Goal: Task Accomplishment & Management: Manage account settings

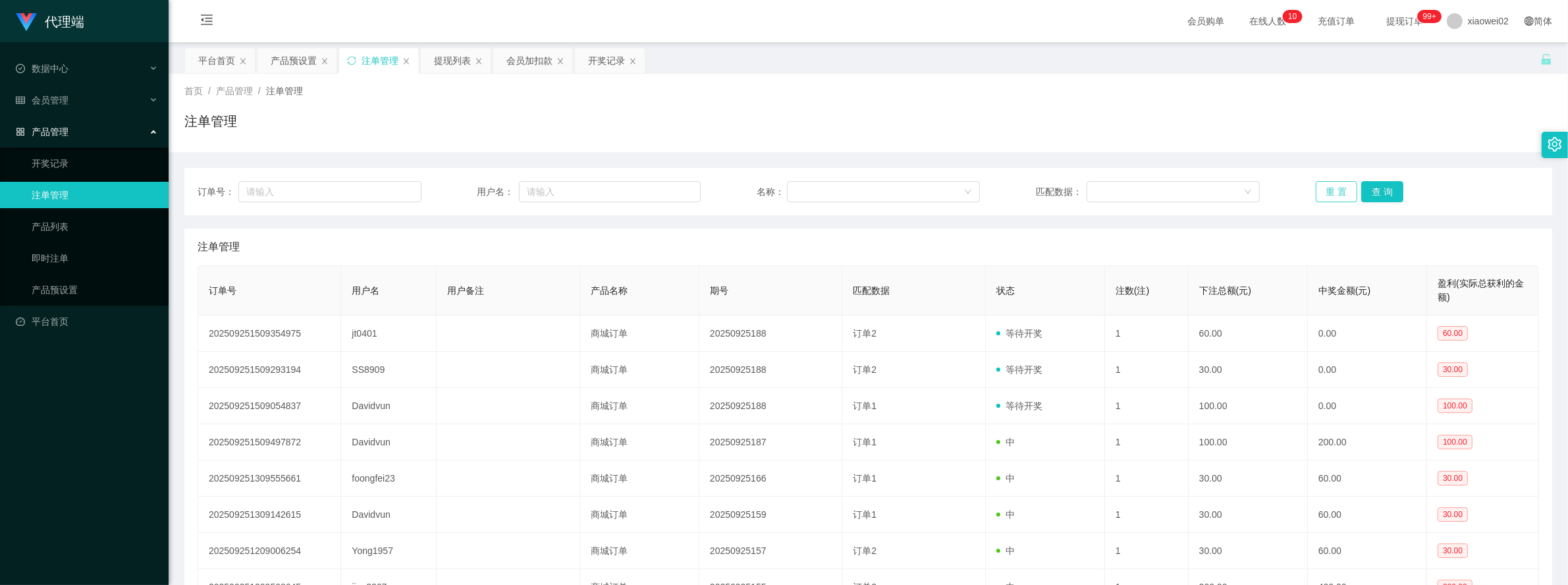
click at [1325, 192] on button "重 置" at bounding box center [1337, 192] width 42 height 21
click at [1332, 199] on button "重 置" at bounding box center [1337, 192] width 42 height 21
click at [1321, 217] on div "订单号： 用户名： 名称： 匹配数据： 重 置 查 询 注单管理 订单号 用户名 用户备注 产品名称 期号 匹配数据 状态 注数(注) 下注总额(元) 中奖金…" at bounding box center [868, 444] width 1368 height 552
click at [1330, 193] on button "重 置" at bounding box center [1337, 192] width 42 height 21
click at [454, 58] on div "提现列表" at bounding box center [452, 60] width 37 height 25
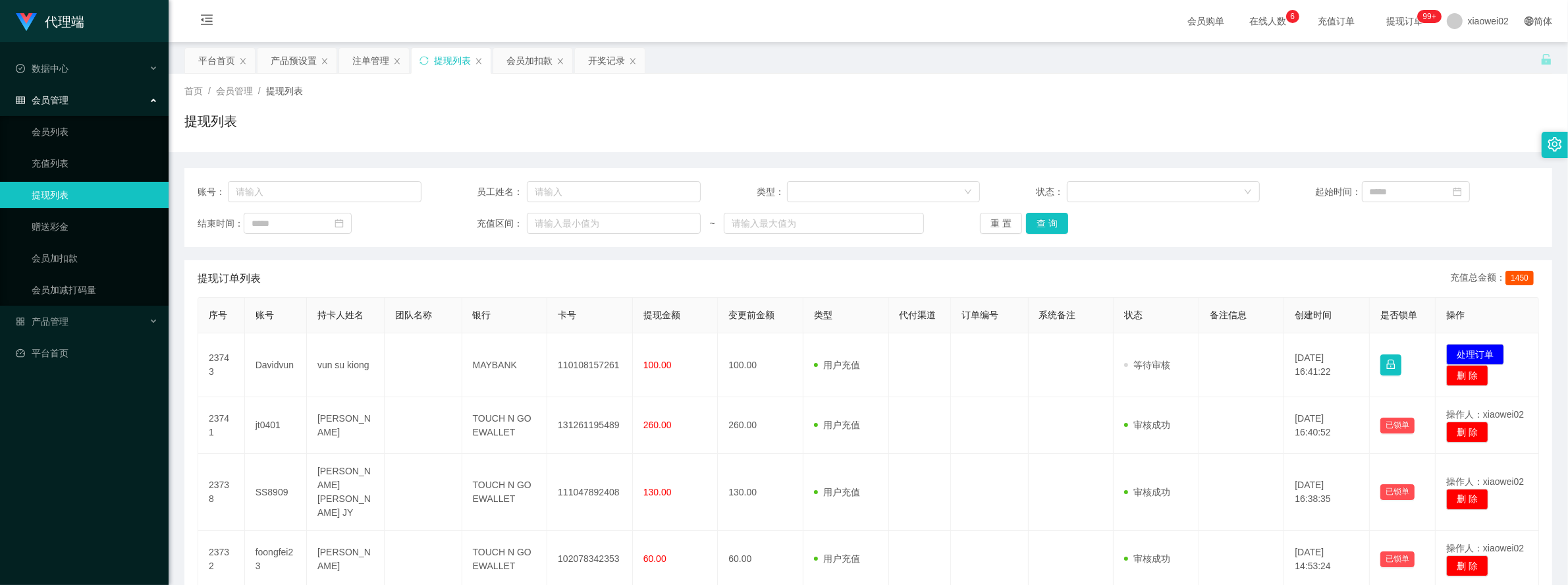
click at [970, 217] on div "结束时间： 充值区间： ~ 重 置 查 询" at bounding box center [868, 224] width 1341 height 21
click at [980, 217] on button "重 置" at bounding box center [1001, 224] width 42 height 21
click at [986, 219] on button "重 置" at bounding box center [1001, 224] width 42 height 21
click at [371, 60] on div "注单管理" at bounding box center [371, 60] width 37 height 25
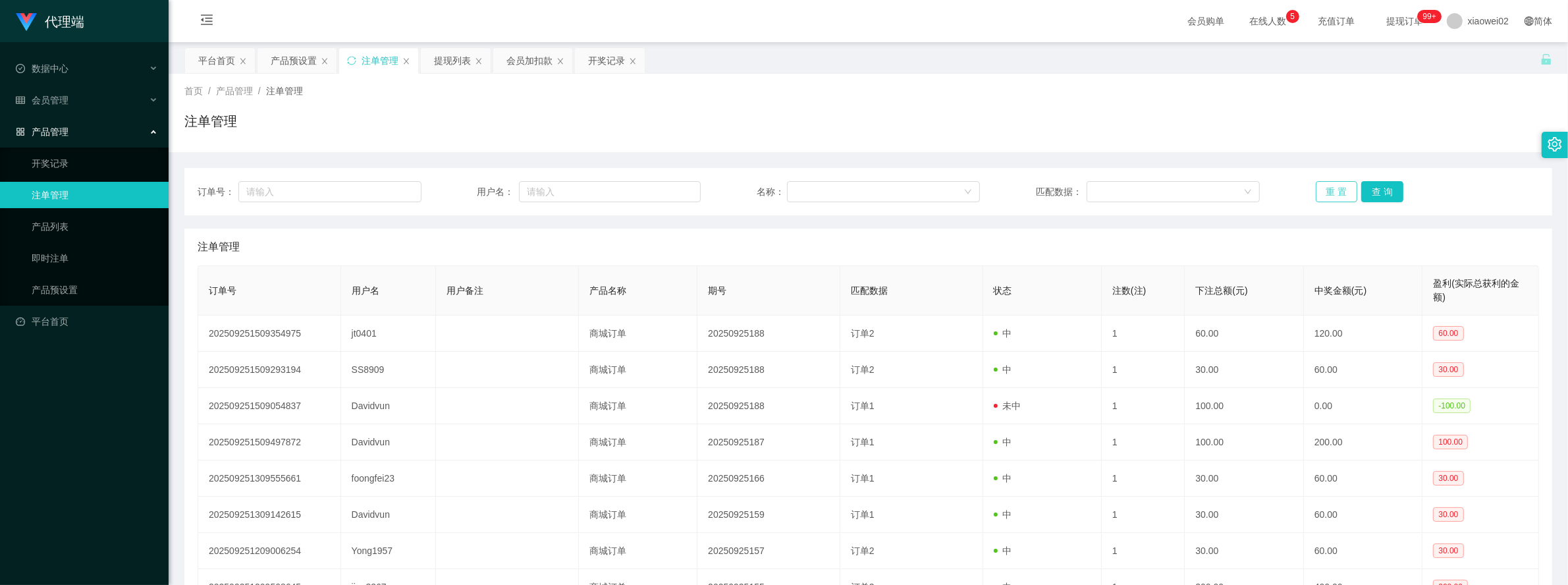
click at [1321, 183] on button "重 置" at bounding box center [1337, 192] width 42 height 21
click at [513, 58] on div "会员加扣款" at bounding box center [529, 60] width 46 height 25
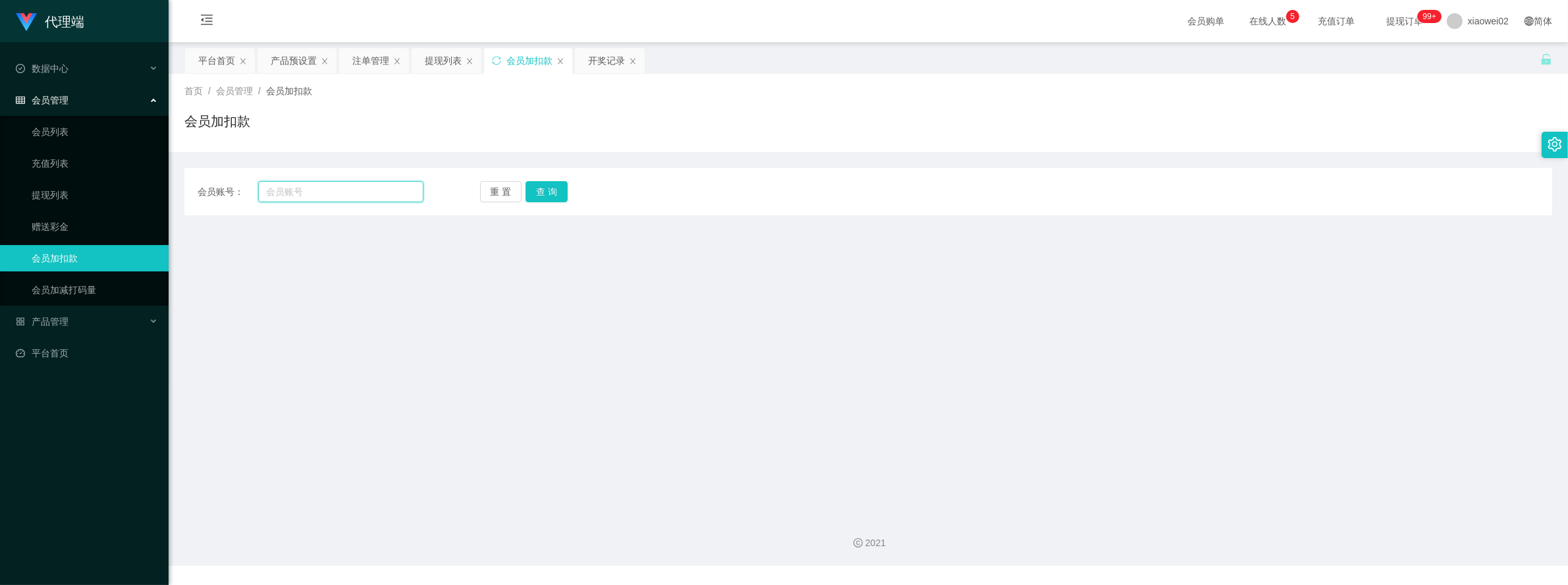
click at [344, 187] on input "text" at bounding box center [340, 192] width 165 height 21
click at [350, 195] on input "text" at bounding box center [340, 192] width 165 height 21
paste input "hong4658"
click at [557, 195] on button "查 询" at bounding box center [546, 192] width 42 height 21
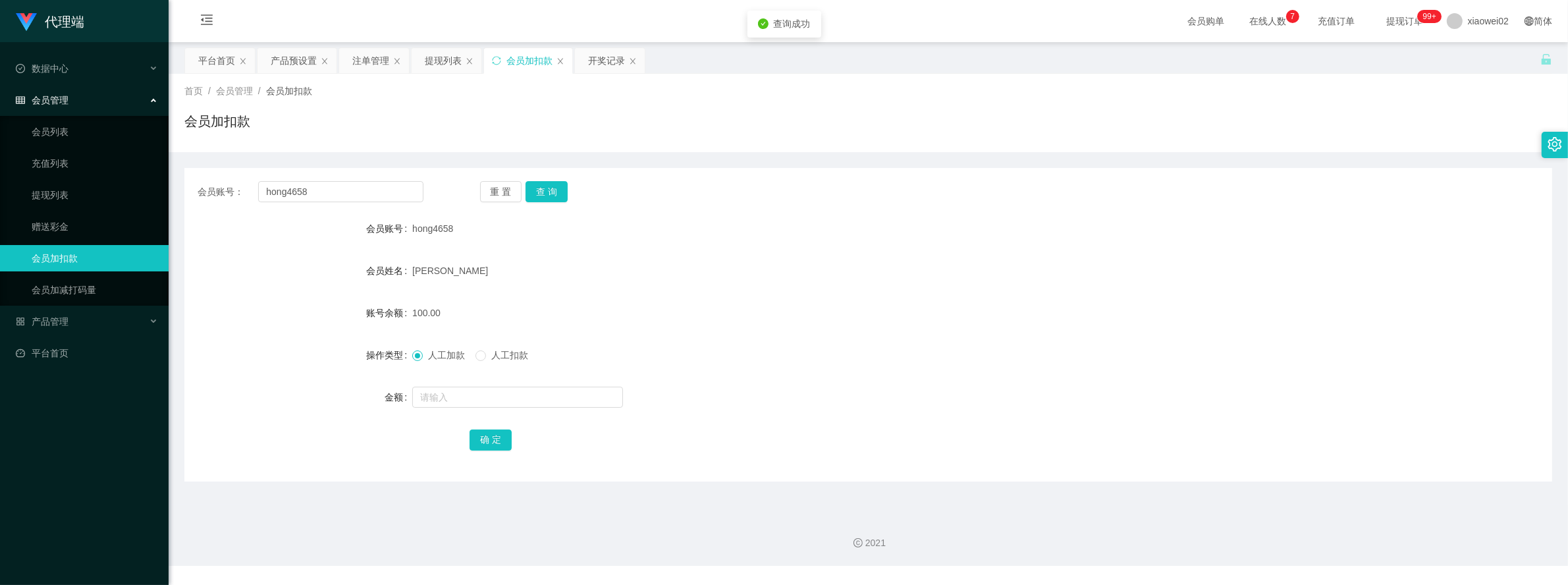
click at [788, 334] on form "会员账号 hong4658 会员姓名 Kay BOONhonh 账号余额 100.00 操作类型 人工加款 人工扣款 金额 确 定" at bounding box center [868, 334] width 1368 height 237
click at [550, 190] on button "查 询" at bounding box center [546, 192] width 42 height 21
click at [550, 190] on div "重 置 查 询" at bounding box center [593, 192] width 226 height 21
drag, startPoint x: 550, startPoint y: 190, endPoint x: 769, endPoint y: 242, distance: 225.1
click at [747, 264] on div "Kay BOONhonh" at bounding box center [811, 271] width 798 height 26
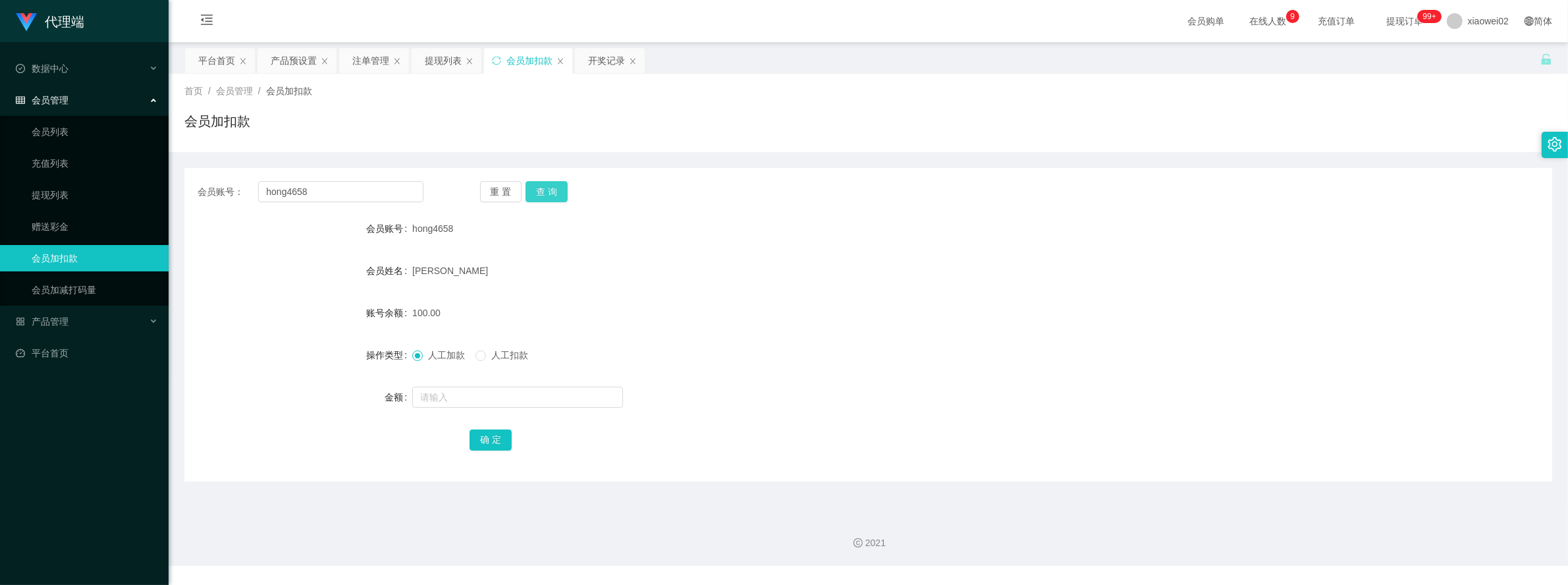
click at [549, 195] on button "查 询" at bounding box center [546, 192] width 42 height 21
click at [728, 254] on form "会员账号 hong4658 会员姓名 Kay BOONhonh 账号余额 100.00 操作类型 人工加款 人工扣款 金额 确 定" at bounding box center [868, 334] width 1368 height 237
drag, startPoint x: 365, startPoint y: 191, endPoint x: 125, endPoint y: 192, distance: 240.0
click at [125, 192] on section "代理端 数据中心 会员管理 会员列表 充值列表 提现列表 赠送彩金 会员加扣款 会员加减打码量 产品管理 开奖记录 注单管理 产品列表 即时注单 产品预设置 …" at bounding box center [784, 283] width 1568 height 566
paste input "Davidvun"
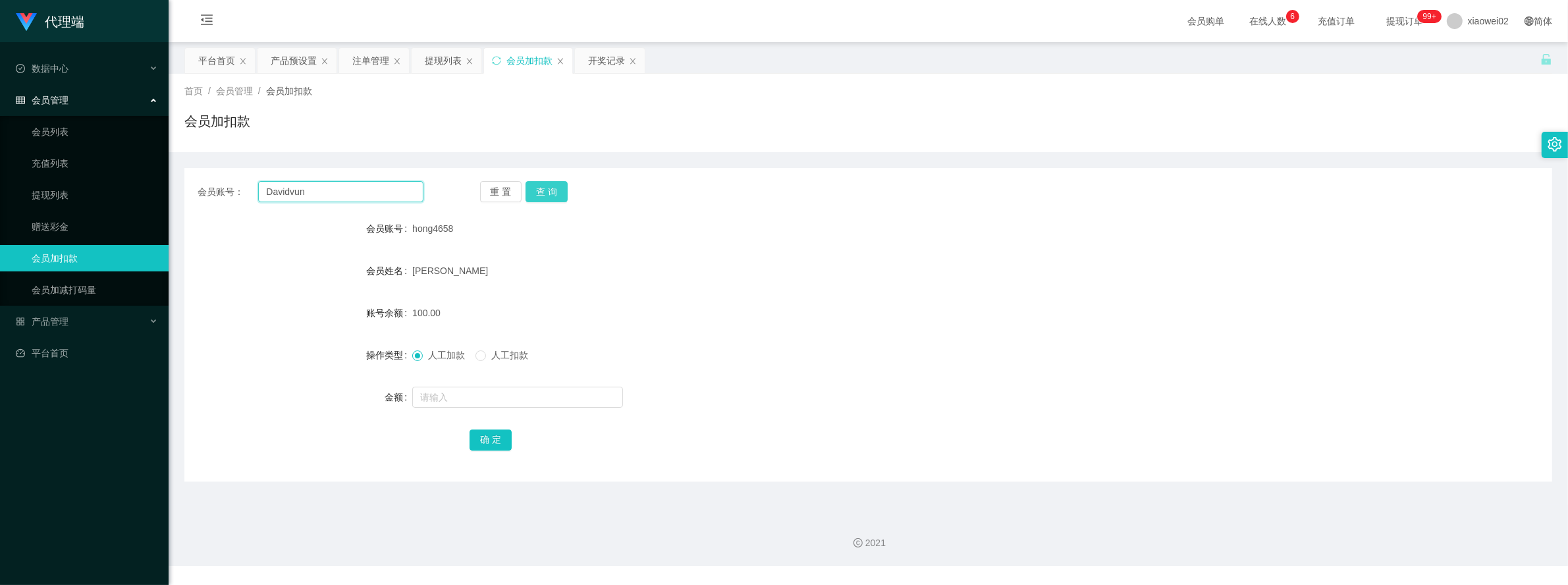
type input "Davidvun"
click at [540, 190] on button "查 询" at bounding box center [546, 192] width 42 height 21
click at [372, 58] on div "注单管理" at bounding box center [371, 60] width 37 height 25
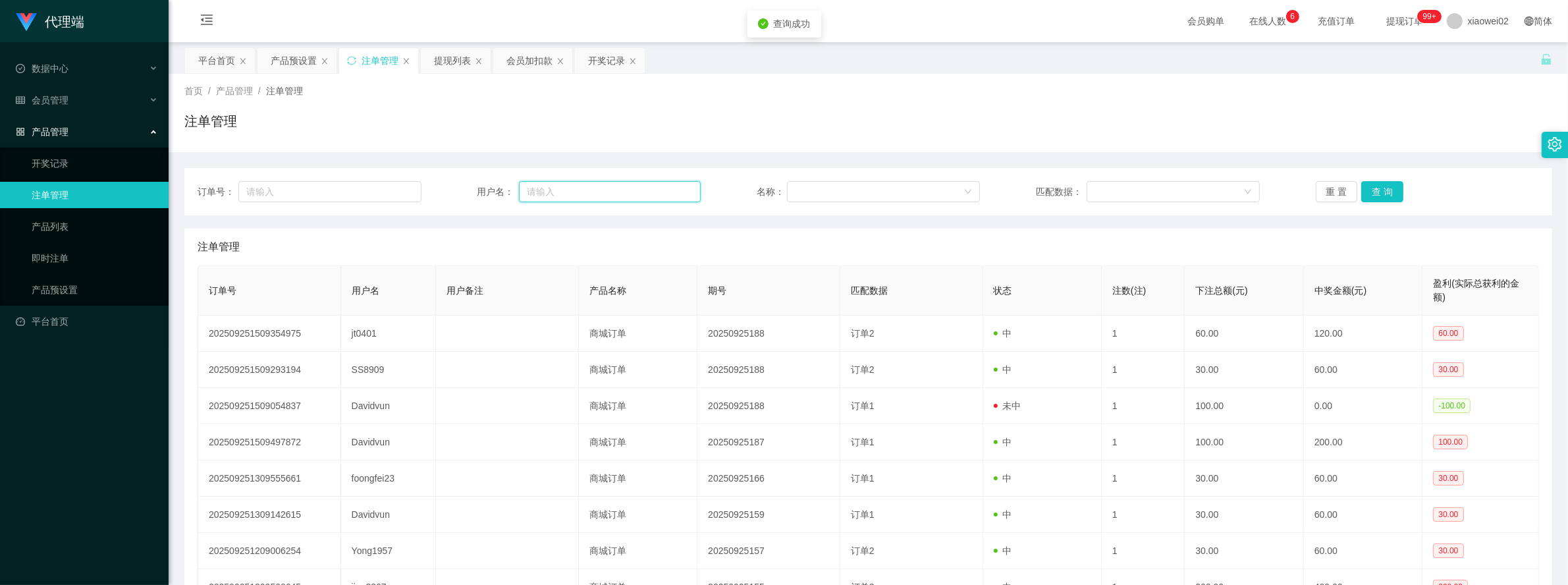
click at [550, 189] on input "text" at bounding box center [609, 192] width 182 height 21
paste input "Davidvun"
type input "Davidvun"
click at [1361, 188] on button "查 询" at bounding box center [1382, 192] width 42 height 21
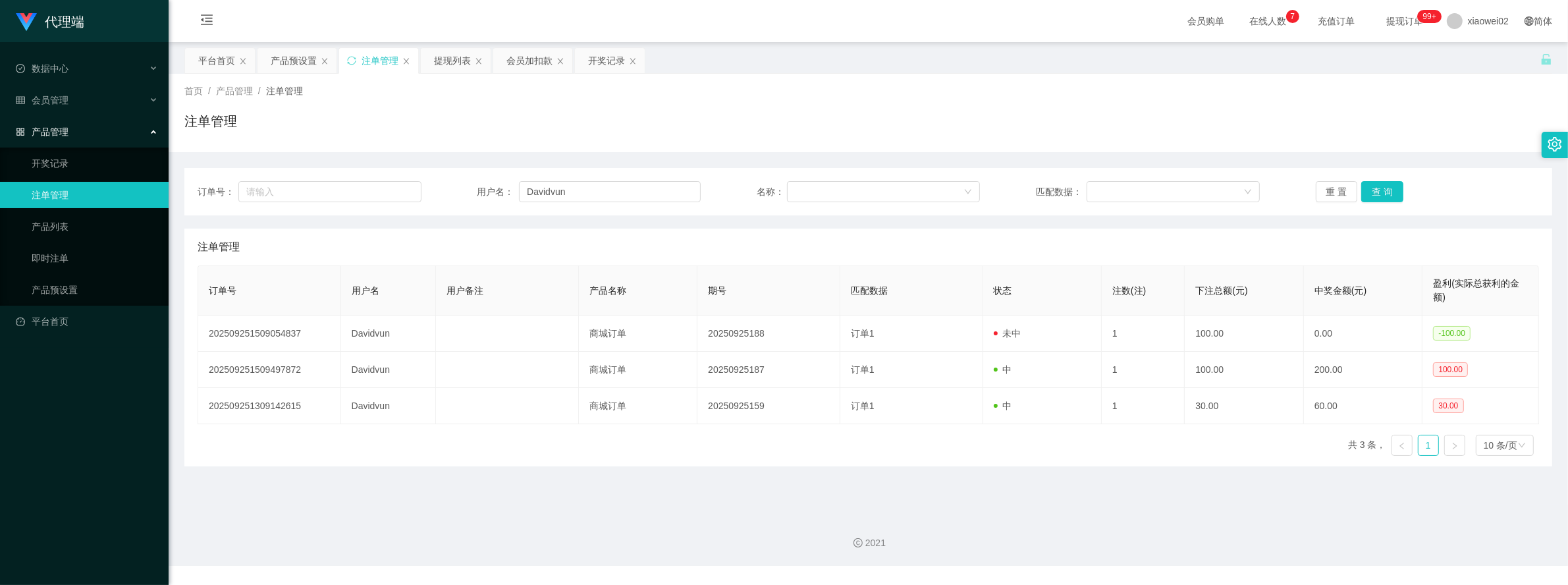
click at [1219, 166] on div "订单号： 用户名： Davidvun 名称： 匹配数据： 重 置 查 询 注单管理 订单号 用户名 用户备注 产品名称 期号 匹配数据 状态 注数(注) 下注…" at bounding box center [868, 309] width 1368 height 314
click at [1136, 469] on main "关闭左侧 关闭右侧 关闭其它 刷新页面 平台首页 产品预设置 注单管理 提现列表 会员加扣款 开奖记录 首页 / 产品管理 / 注单管理 / 注单管理 订单号…" at bounding box center [868, 273] width 1399 height 462
click at [1213, 506] on div "2021" at bounding box center [868, 535] width 1399 height 61
click at [1365, 190] on button "查 询" at bounding box center [1382, 192] width 42 height 21
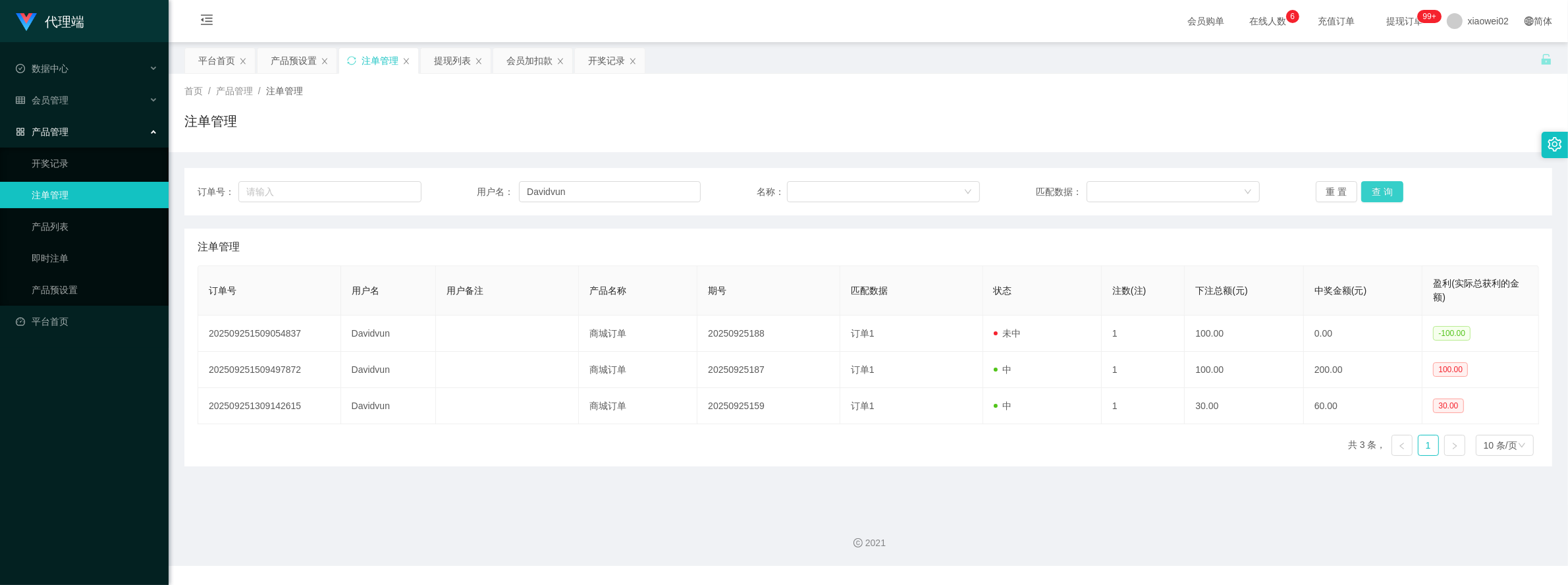
click at [1365, 190] on button "查 询" at bounding box center [1382, 192] width 42 height 21
click at [1256, 152] on div "订单号： 用户名： Davidvun 名称： 匹配数据： 重 置 查 询 注单管理 订单号 用户名 用户备注 产品名称 期号 匹配数据 状态 注数(注) 下注…" at bounding box center [868, 309] width 1368 height 314
click at [1374, 186] on button "查 询" at bounding box center [1382, 192] width 42 height 21
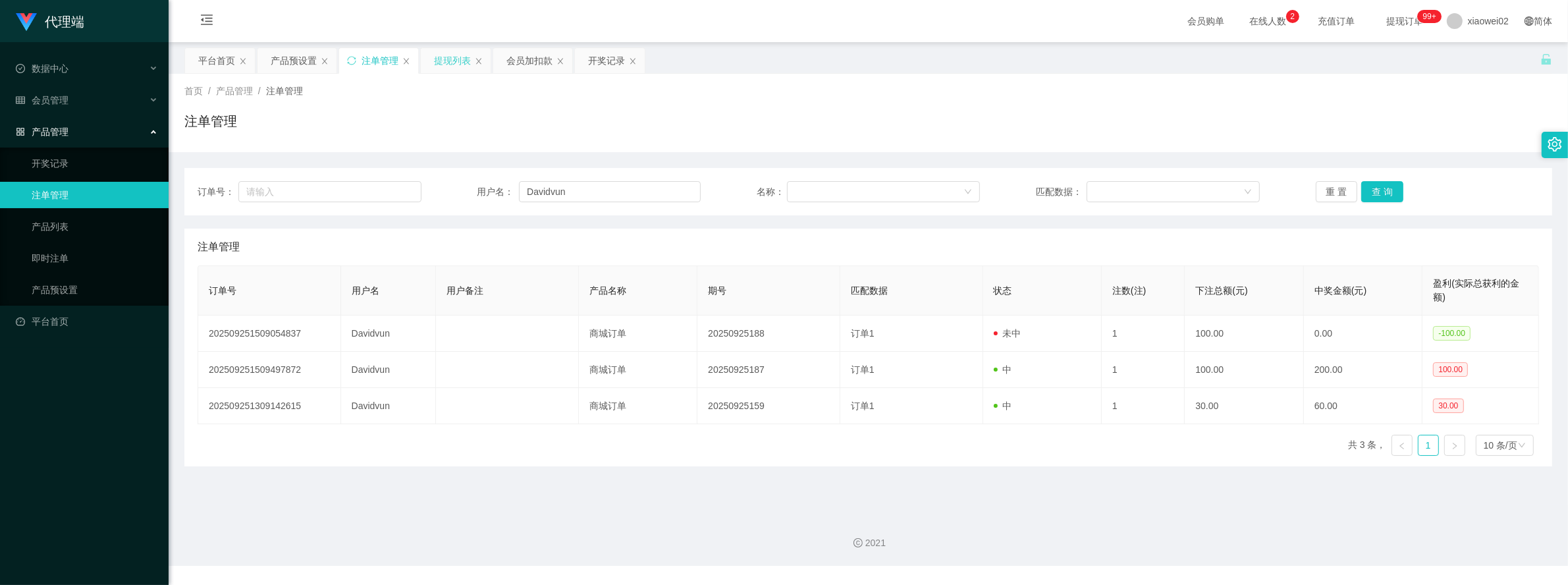
click at [444, 58] on div "提现列表" at bounding box center [452, 60] width 37 height 25
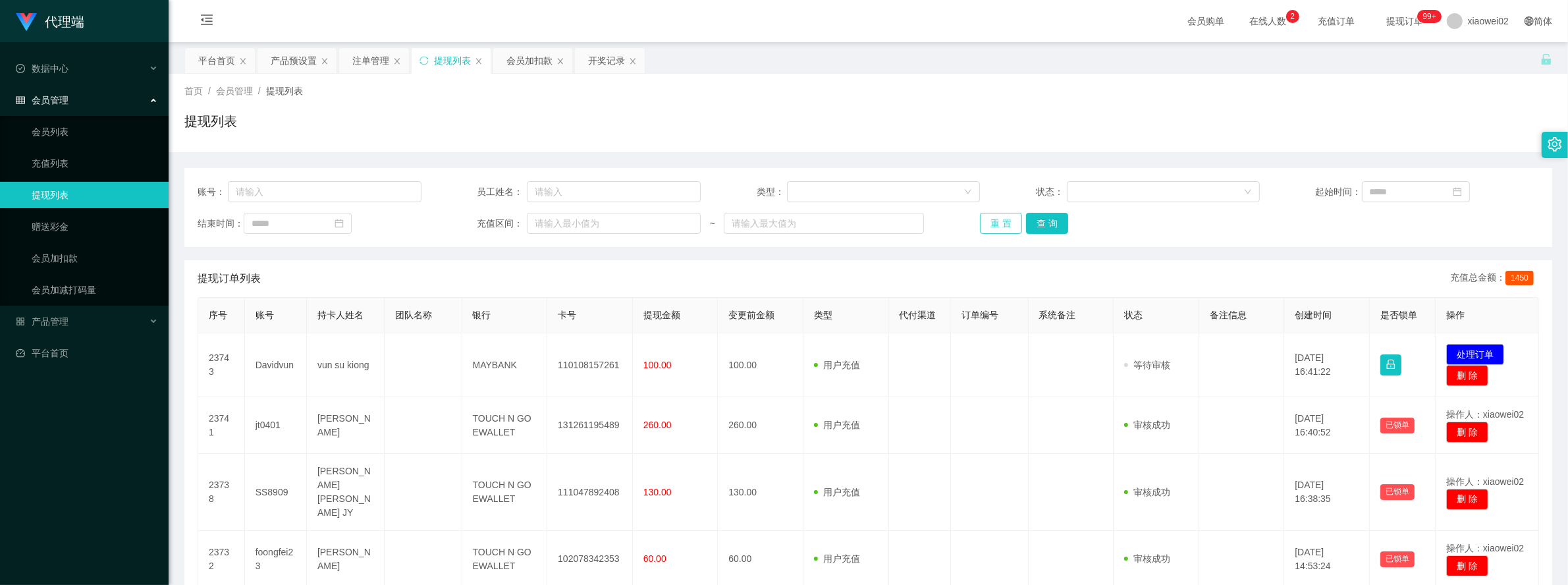
click at [999, 213] on button "重 置" at bounding box center [1001, 224] width 42 height 21
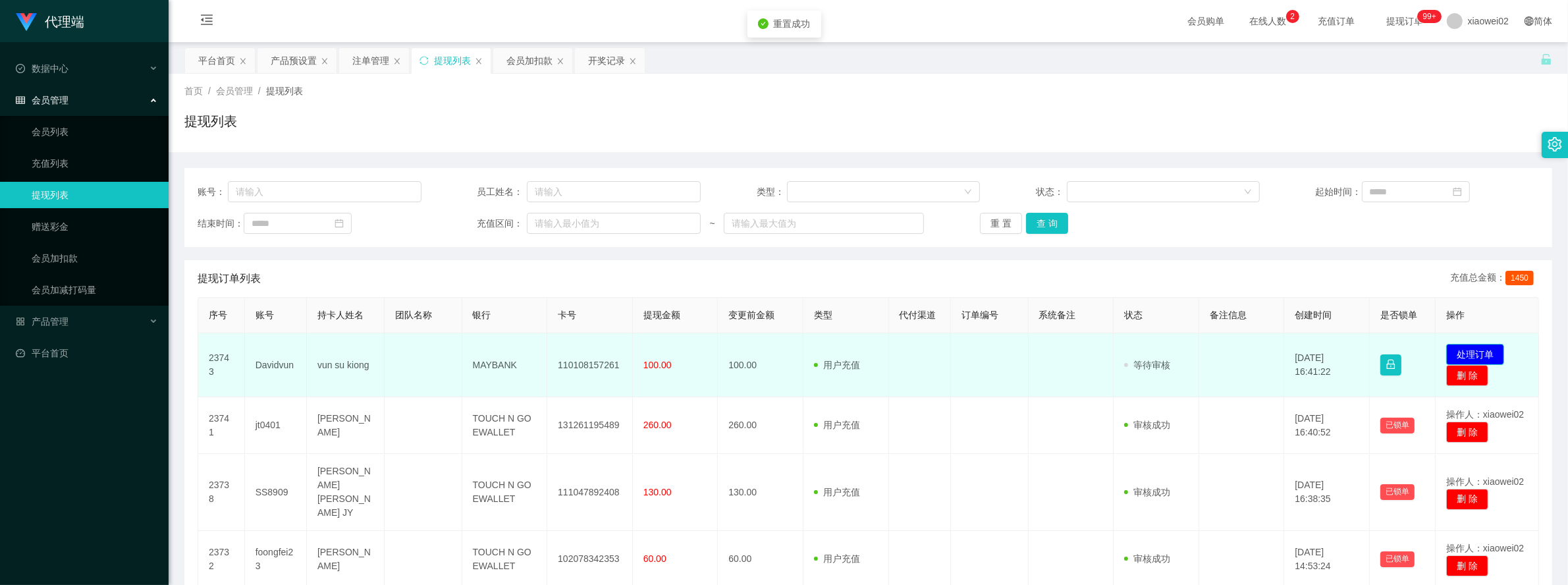
click at [1460, 346] on button "处理订单" at bounding box center [1475, 354] width 58 height 21
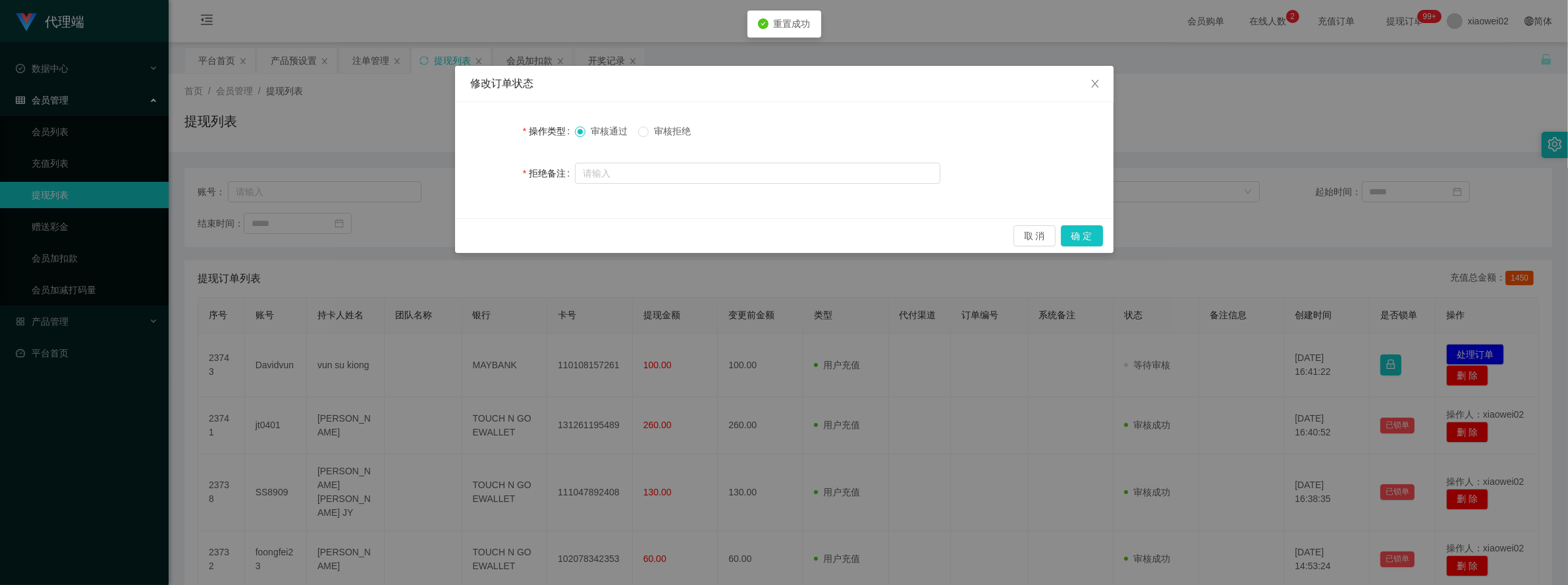
click at [681, 129] on span "审核拒绝" at bounding box center [672, 131] width 47 height 10
click at [1078, 235] on button "确 定" at bounding box center [1082, 236] width 42 height 21
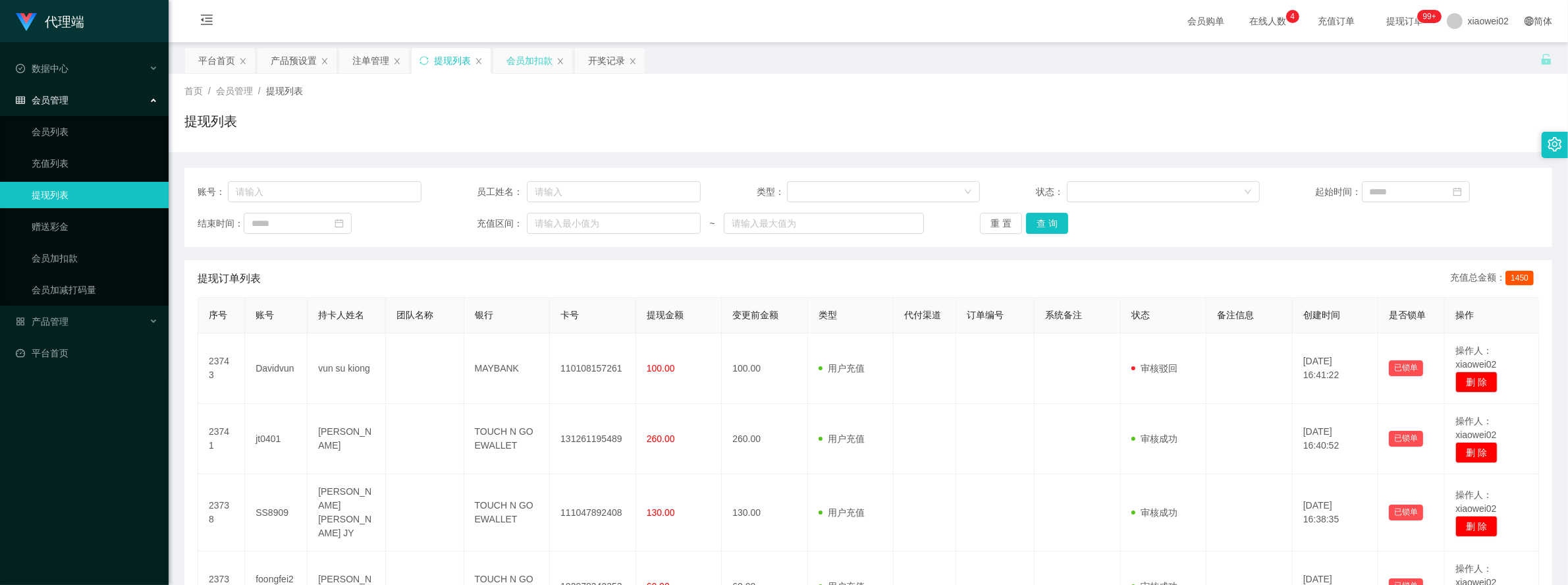
click at [534, 60] on div "会员加扣款" at bounding box center [529, 60] width 46 height 25
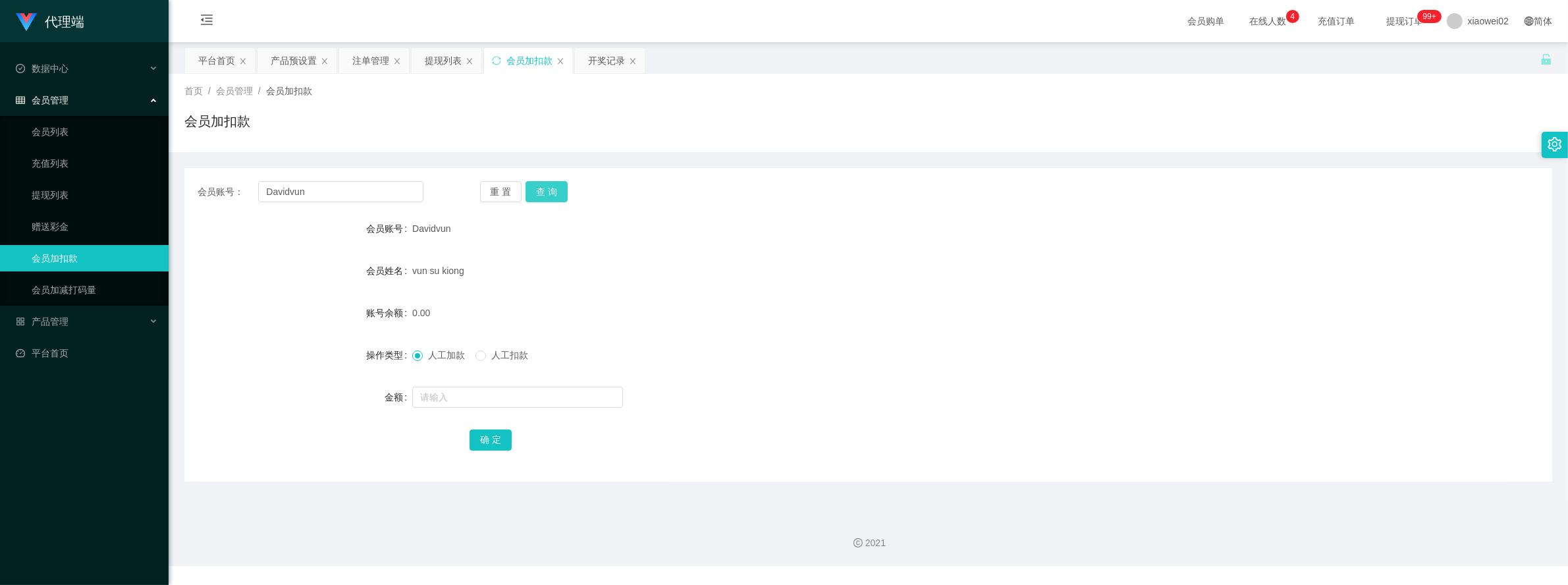
click at [552, 191] on button "查 询" at bounding box center [546, 192] width 42 height 21
click at [552, 191] on button "查 询" at bounding box center [553, 192] width 57 height 21
click at [552, 191] on button "查 询" at bounding box center [546, 192] width 42 height 21
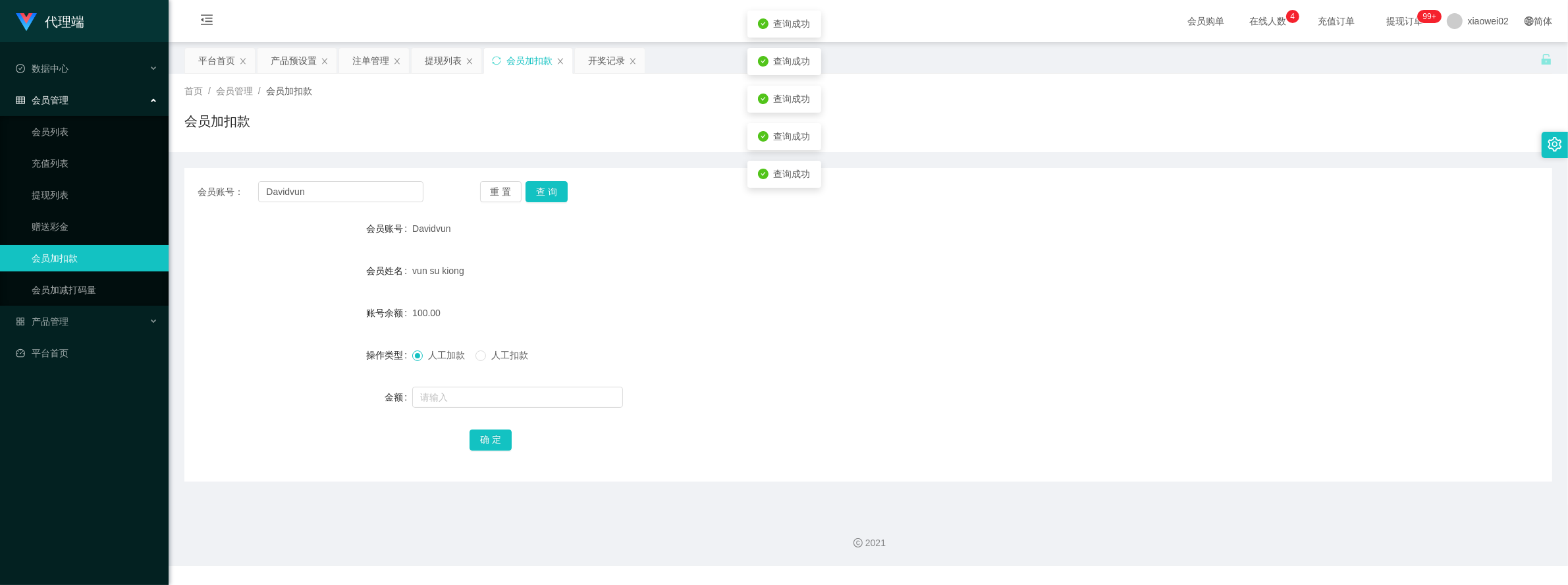
click at [913, 276] on div "vun su kiong" at bounding box center [811, 271] width 798 height 26
click at [565, 196] on button "查 询" at bounding box center [546, 192] width 42 height 21
drag, startPoint x: 324, startPoint y: 195, endPoint x: 195, endPoint y: 195, distance: 129.0
click at [201, 195] on div "会员账号： Davidvun" at bounding box center [311, 192] width 226 height 21
click at [364, 58] on div "注单管理" at bounding box center [371, 60] width 37 height 25
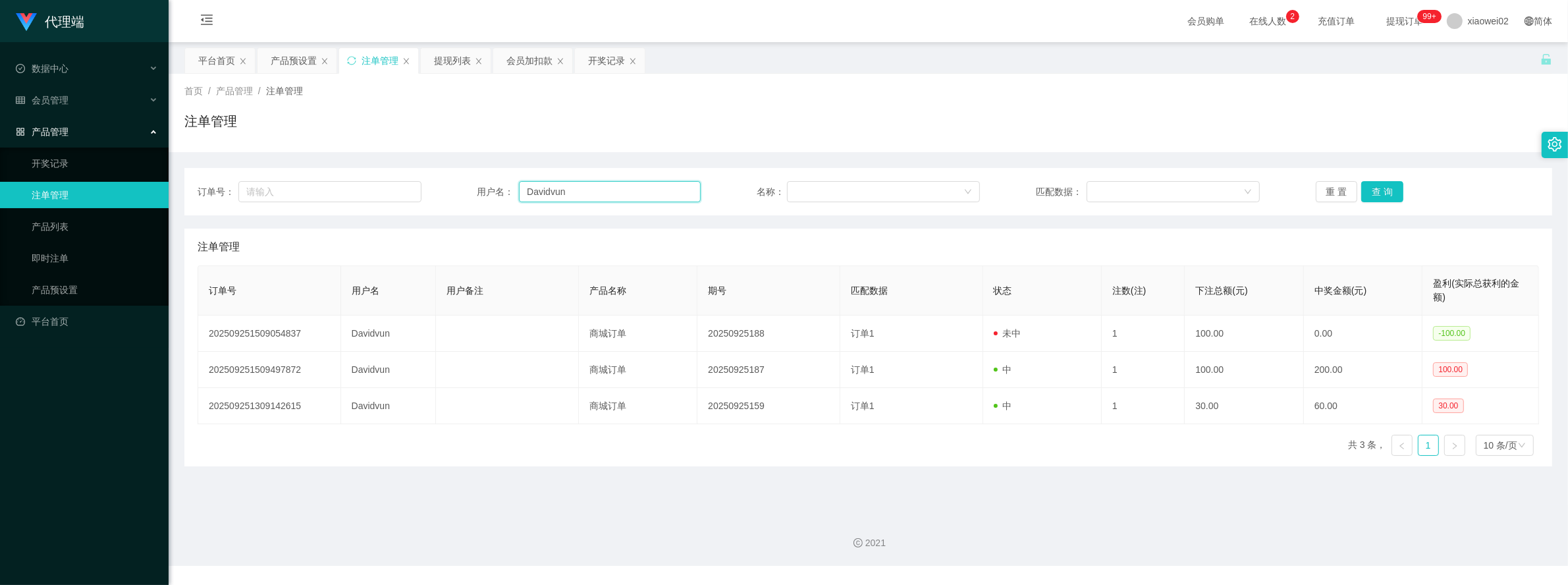
drag, startPoint x: 587, startPoint y: 196, endPoint x: 420, endPoint y: 199, distance: 167.0
click at [426, 199] on div "订单号： 用户名： Davidvun 名称： 匹配数据： 重 置 查 询" at bounding box center [868, 192] width 1341 height 21
click at [1381, 200] on button "查 询" at bounding box center [1382, 192] width 42 height 21
click at [629, 59] on div "开奖记录" at bounding box center [609, 60] width 70 height 25
click at [633, 59] on icon "图标: close" at bounding box center [633, 60] width 6 height 6
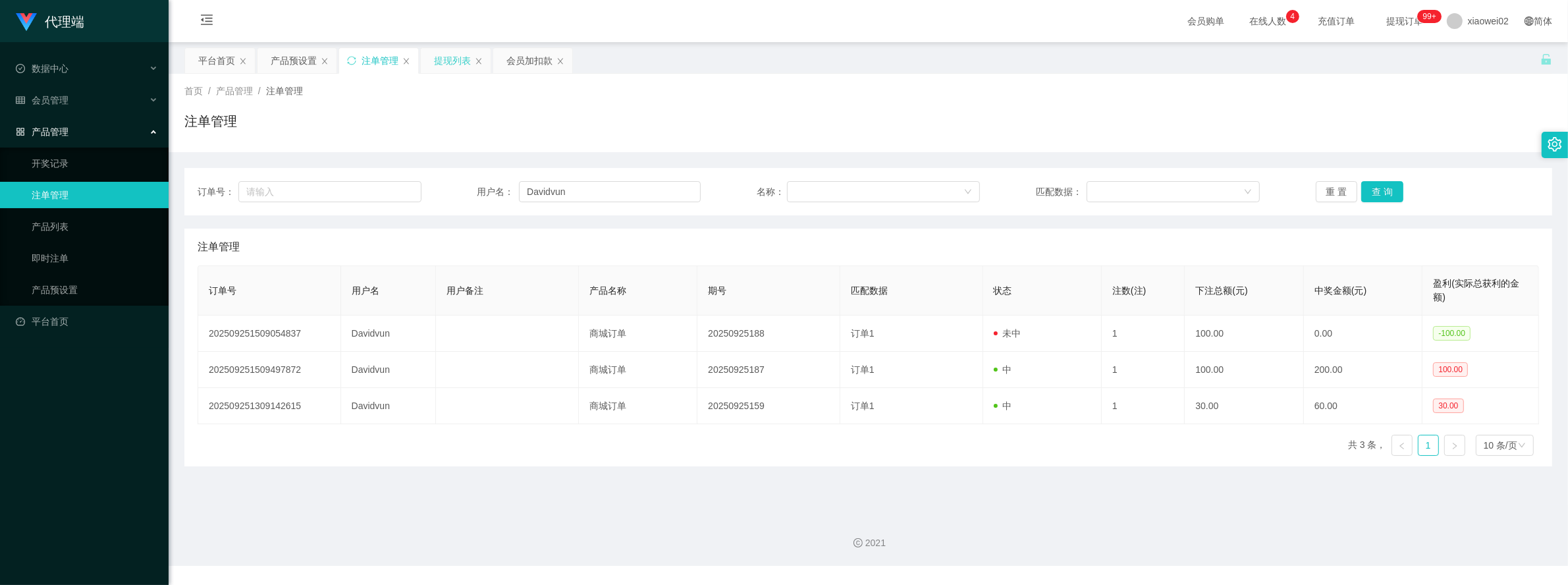
click at [452, 61] on div "提现列表" at bounding box center [452, 60] width 37 height 25
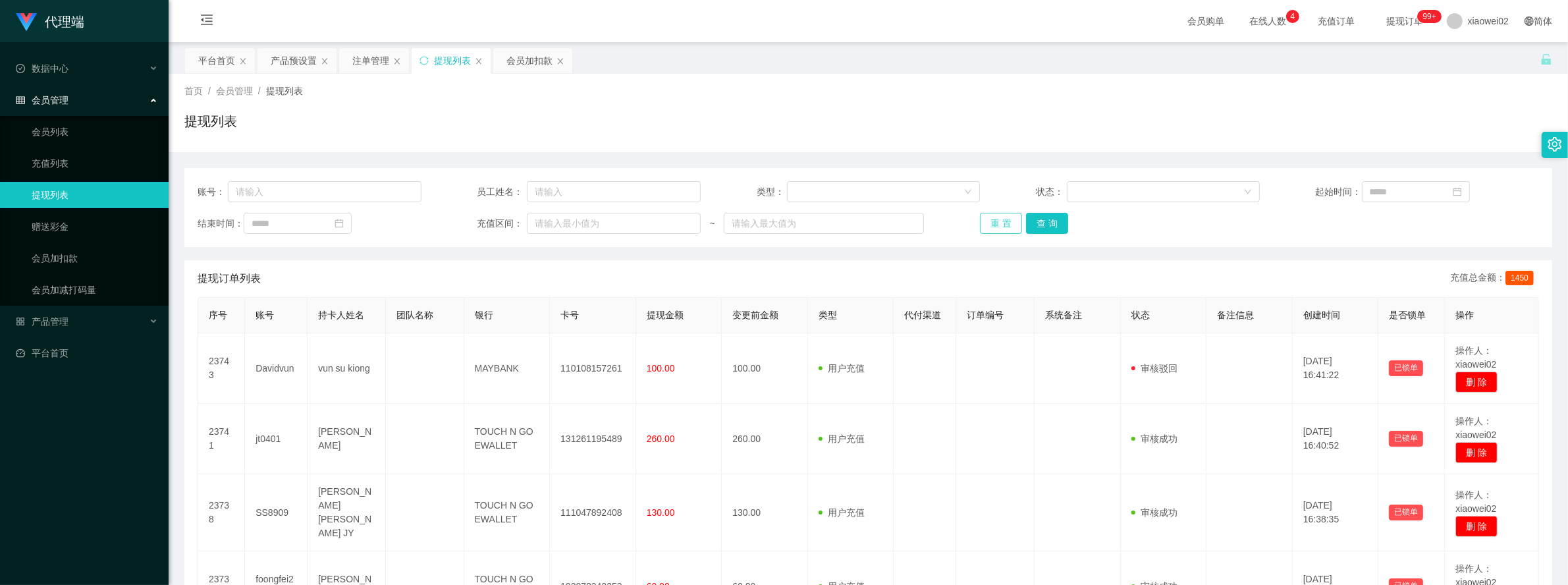
click at [1004, 216] on button "重 置" at bounding box center [1001, 224] width 42 height 21
click at [999, 217] on button "重 置" at bounding box center [1001, 224] width 42 height 21
click at [296, 63] on div "产品预设置" at bounding box center [294, 60] width 46 height 25
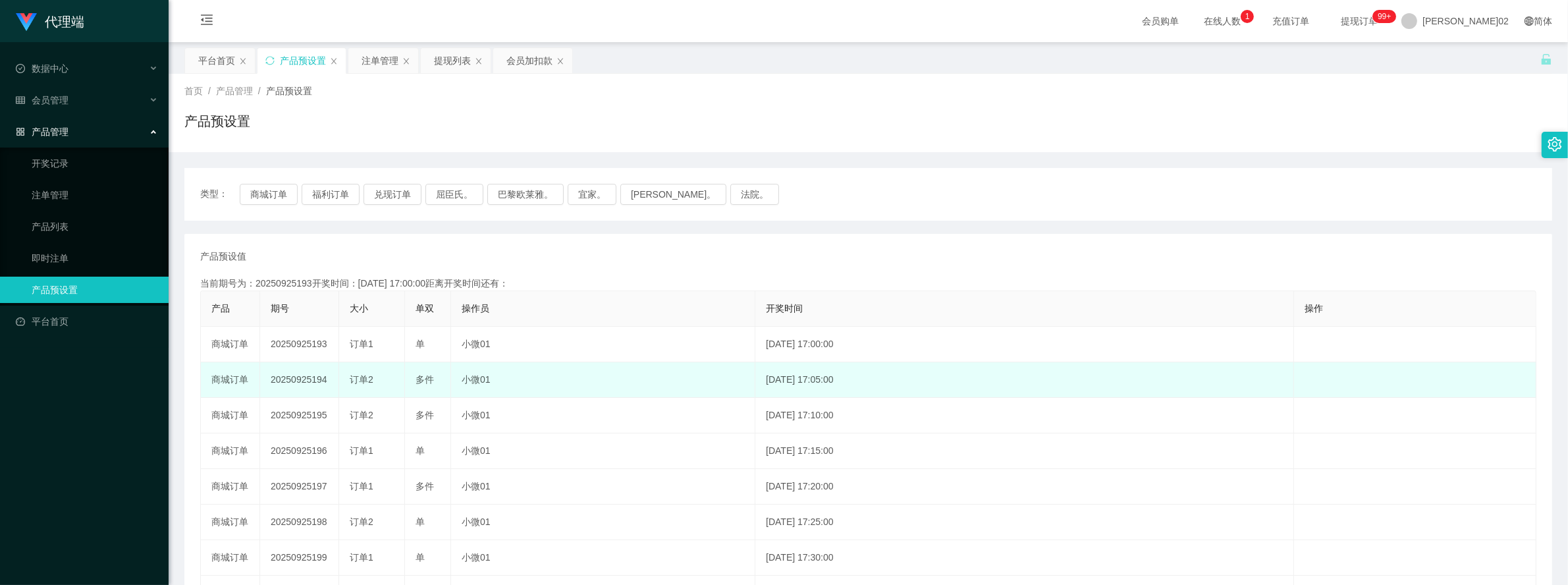
click at [301, 380] on td "20250925194" at bounding box center [300, 380] width 79 height 35
copy td "20250925194"
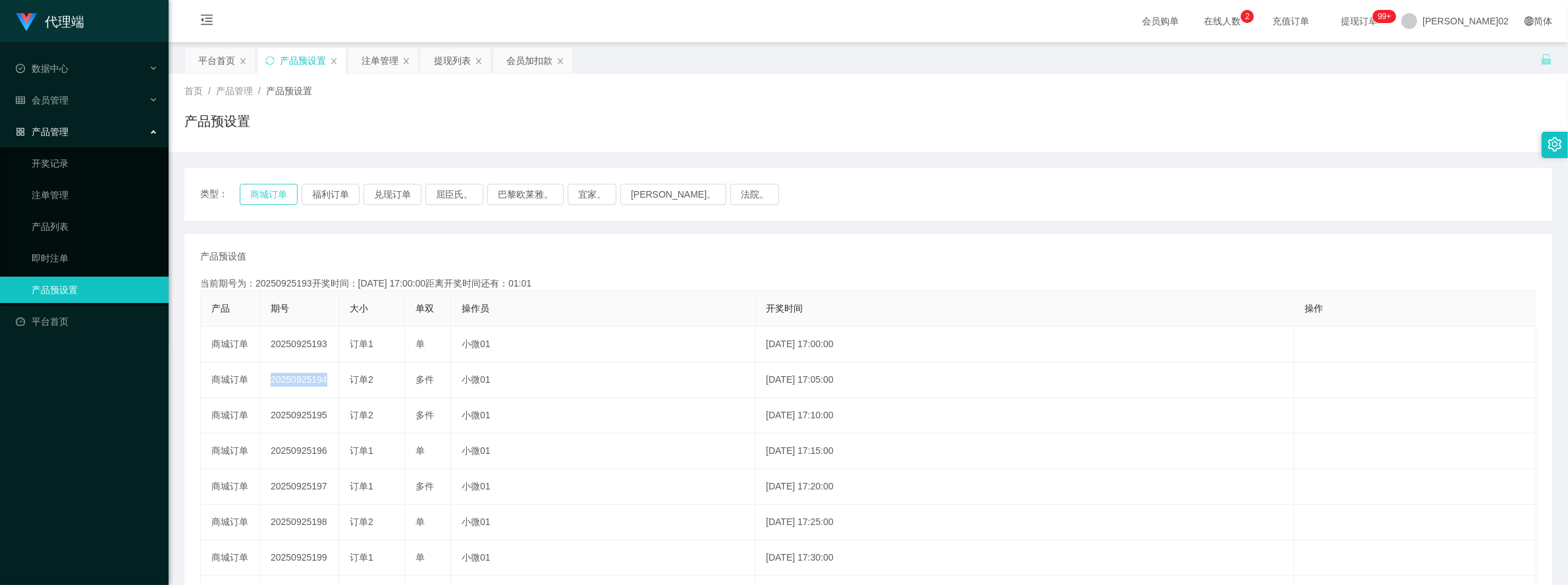
click at [268, 202] on button "商城订单" at bounding box center [268, 194] width 58 height 21
click at [268, 201] on button "商城订单" at bounding box center [268, 194] width 58 height 21
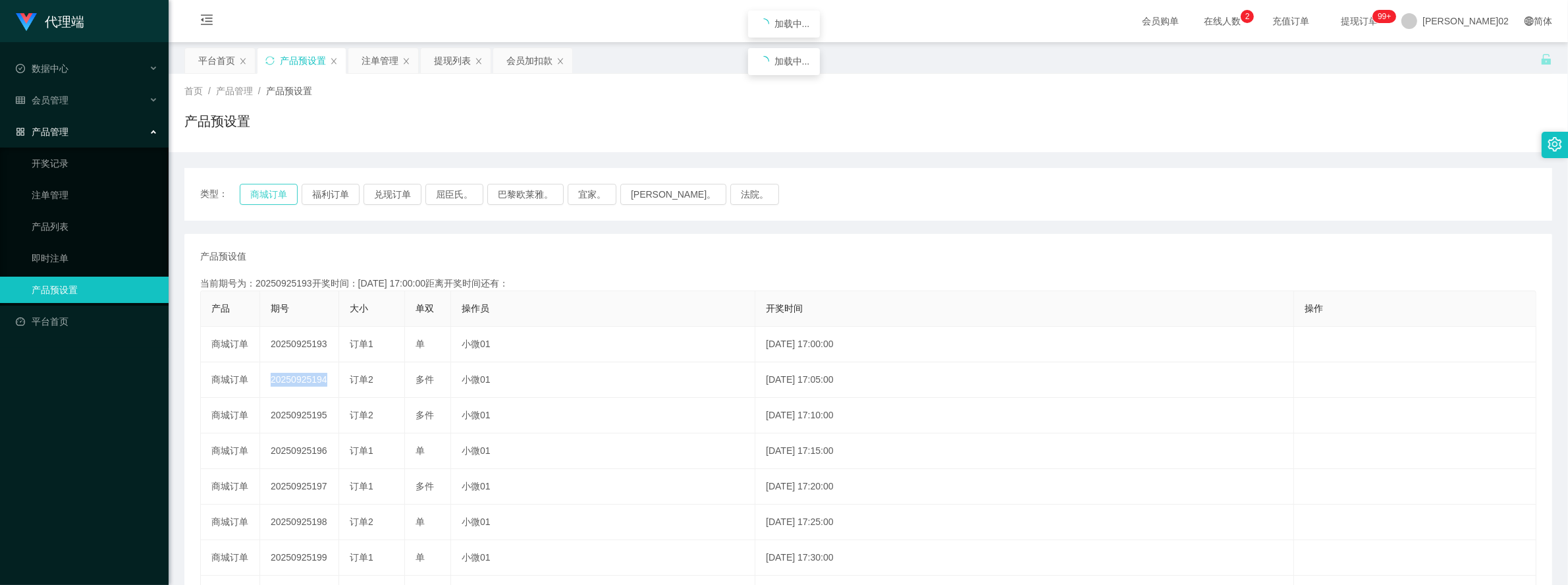
click at [268, 201] on button "商城订单" at bounding box center [268, 194] width 58 height 21
click at [274, 202] on button "商城订单" at bounding box center [268, 194] width 58 height 21
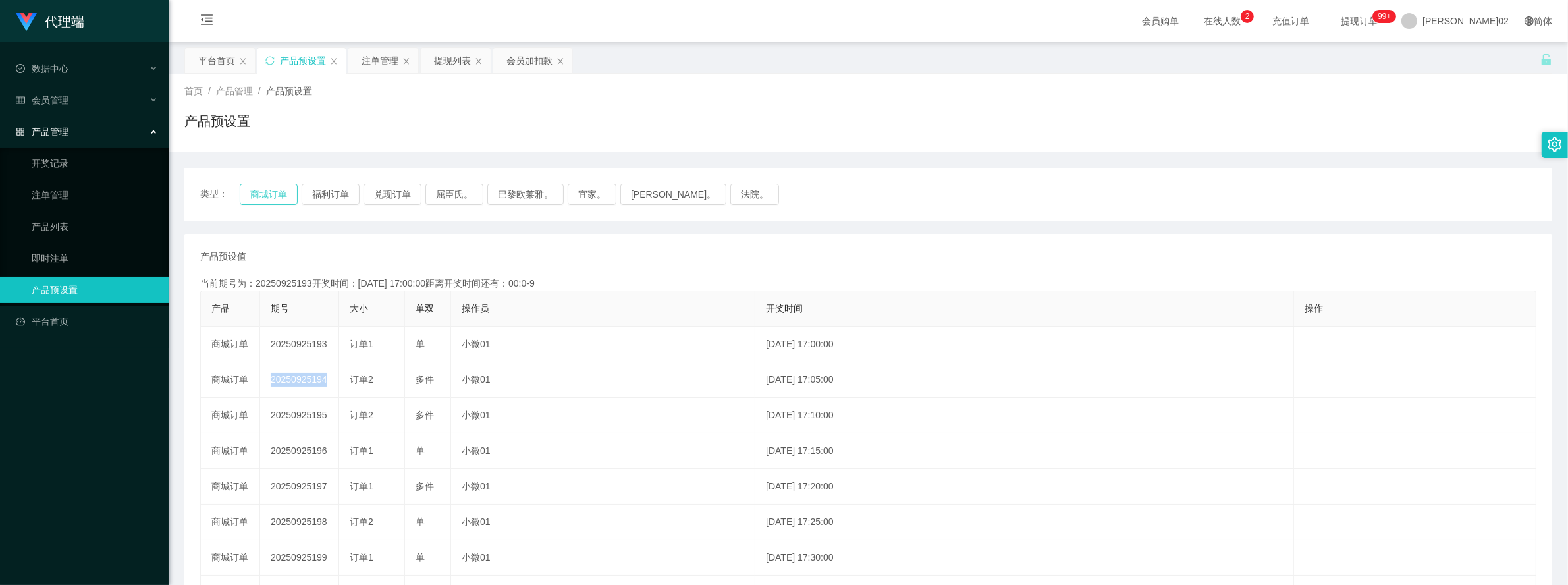
click at [274, 202] on button "商城订单" at bounding box center [268, 194] width 58 height 21
drag, startPoint x: 274, startPoint y: 202, endPoint x: 279, endPoint y: 196, distance: 7.8
click at [279, 196] on button "商城订单" at bounding box center [268, 194] width 58 height 21
click at [293, 189] on button "商城订单" at bounding box center [268, 194] width 58 height 21
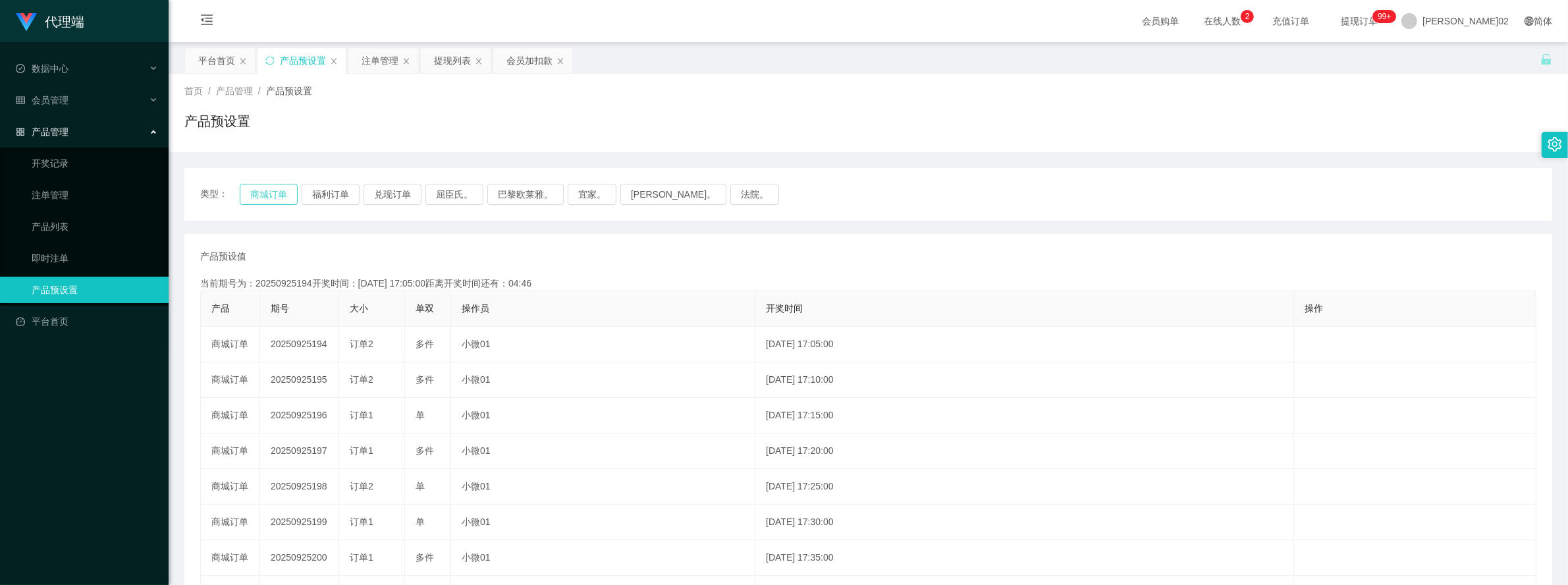
click at [291, 189] on button "商城订单" at bounding box center [268, 194] width 58 height 21
click at [388, 60] on div "注单管理" at bounding box center [380, 60] width 37 height 25
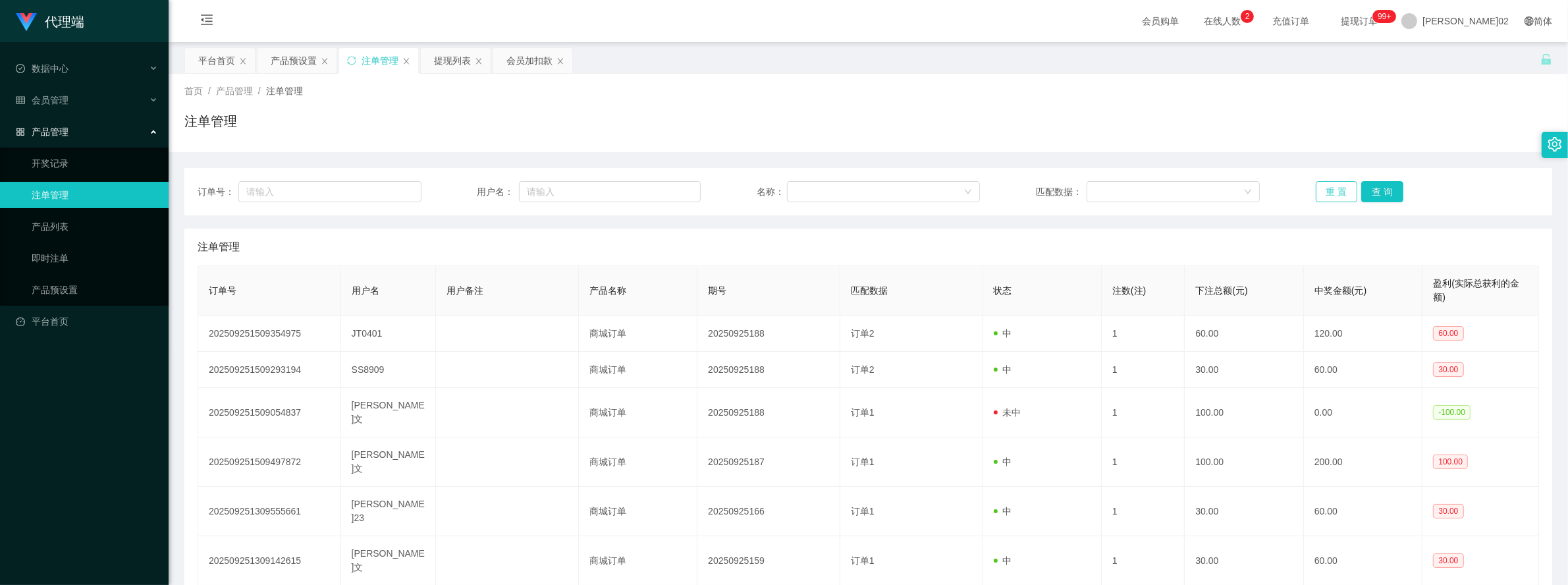
click at [1317, 192] on button "重 置" at bounding box center [1337, 192] width 42 height 21
click at [1316, 192] on button "重 置" at bounding box center [1337, 192] width 42 height 21
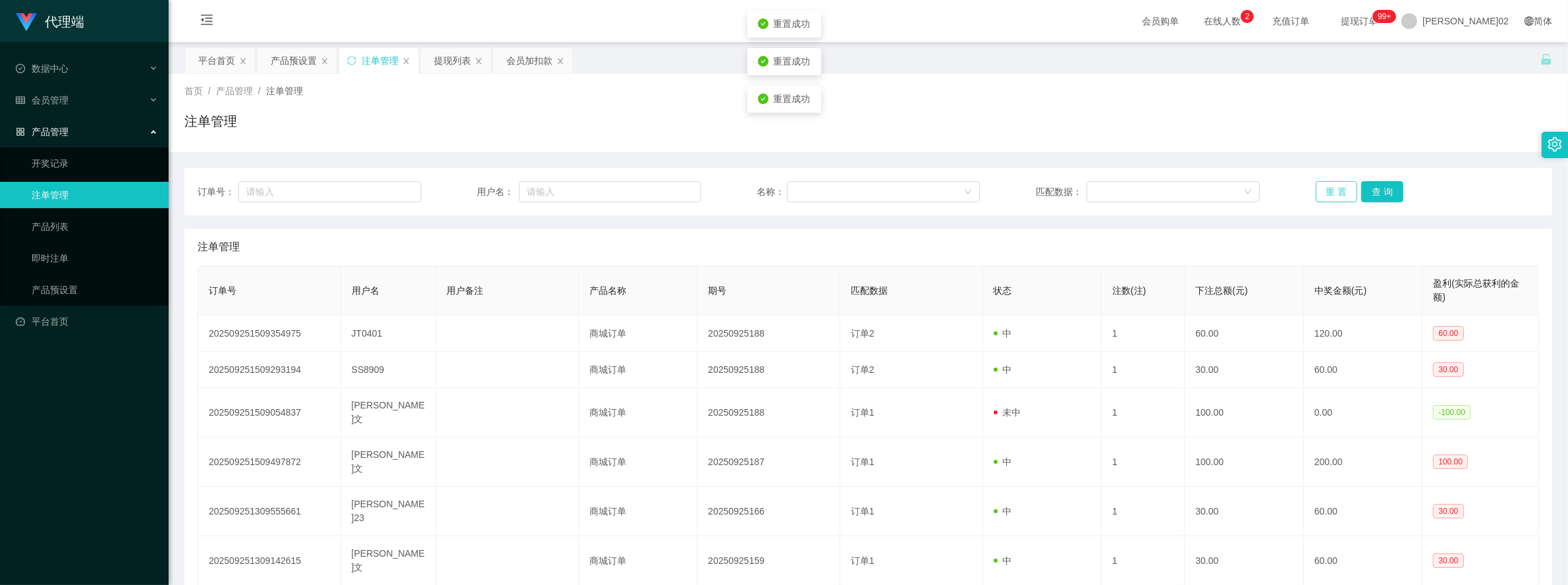
click at [1316, 192] on button "重 置" at bounding box center [1337, 192] width 42 height 21
click at [1325, 191] on button "重 置" at bounding box center [1337, 192] width 42 height 21
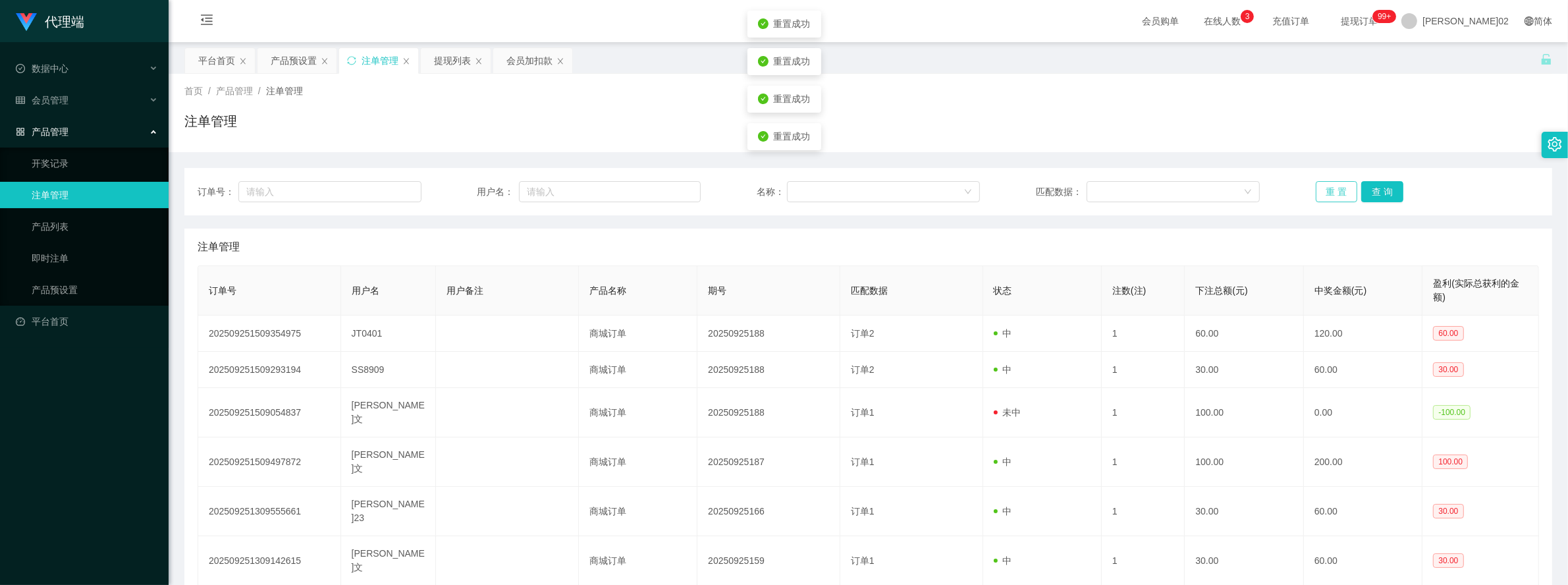
click at [1325, 191] on button "重 置" at bounding box center [1337, 192] width 42 height 21
click at [1338, 192] on button "重 置" at bounding box center [1337, 192] width 42 height 21
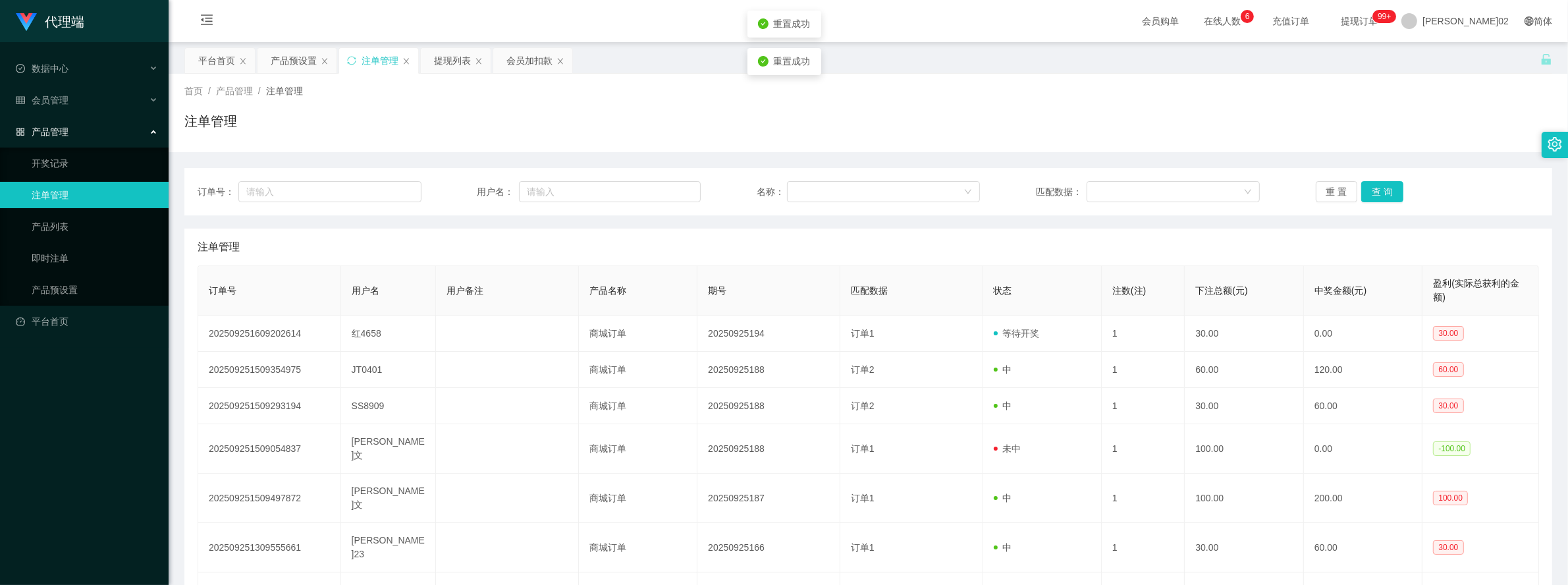
click at [1321, 159] on div "订单号： 用户名： 名称： 匹配数据： 重 置 查 询 注单管理 订单号 用户名 用户备注 产品名称 期号 匹配数据 状态 注数(注) 下注总额(元) 中奖金…" at bounding box center [868, 462] width 1368 height 621
click at [1316, 180] on div "订单号： 用户名： 名称： 匹配数据： 重 置 查 询" at bounding box center [868, 192] width 1368 height 47
click at [1338, 201] on button "重 置" at bounding box center [1337, 192] width 42 height 21
click at [1039, 165] on div "订单号： 用户名： 名称： 匹配数据： 重 置 查 询 注单管理 订单号 用户名 用户备注 产品名称 期号 匹配数据 状态 注数(注) 下注总额(元) 中奖金…" at bounding box center [868, 462] width 1368 height 621
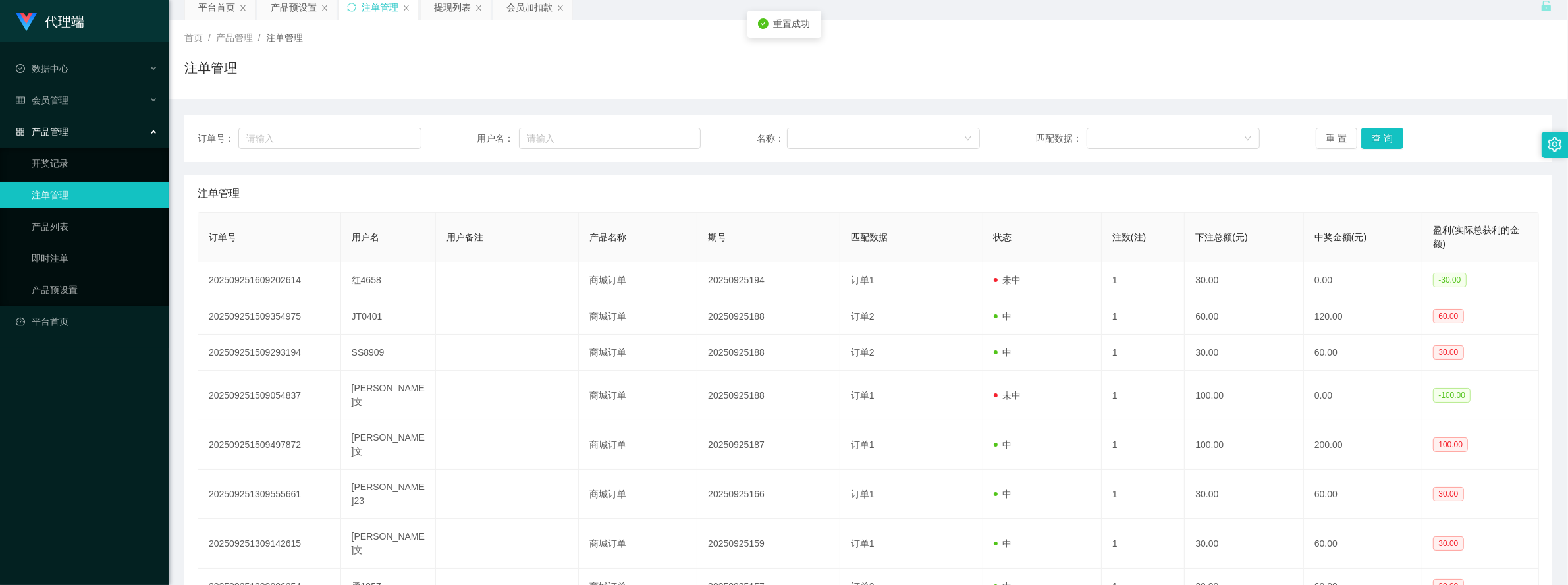
scroll to position [83, 0]
